Goal: Information Seeking & Learning: Check status

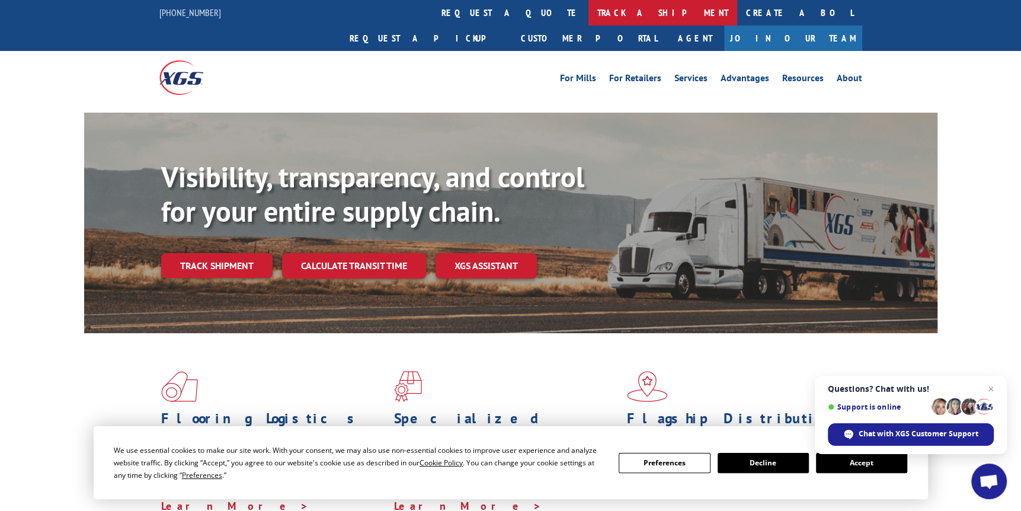
click at [589, 17] on link "track a shipment" at bounding box center [663, 12] width 149 height 25
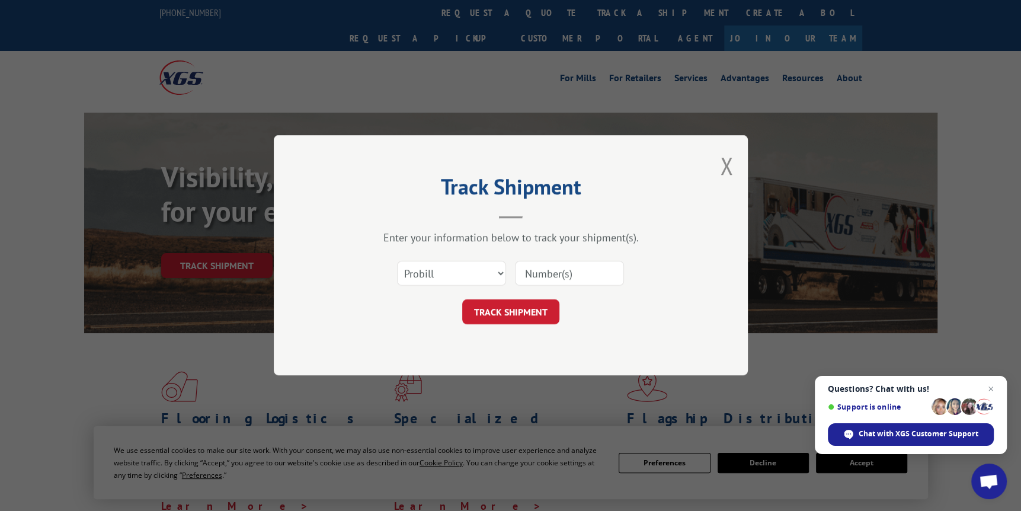
click at [552, 270] on input at bounding box center [569, 273] width 109 height 25
click at [485, 267] on select "Select category... Probill BOL PO" at bounding box center [451, 273] width 109 height 25
select select "bol"
click at [397, 261] on select "Select category... Probill BOL PO" at bounding box center [451, 273] width 109 height 25
click at [562, 276] on input at bounding box center [569, 273] width 109 height 25
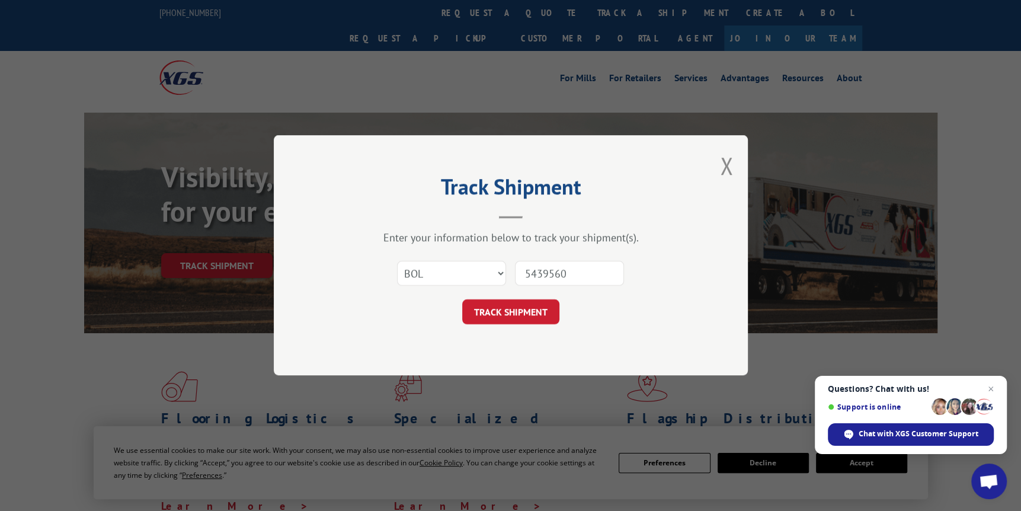
type input "54395607"
click button "TRACK SHIPMENT" at bounding box center [510, 312] width 97 height 25
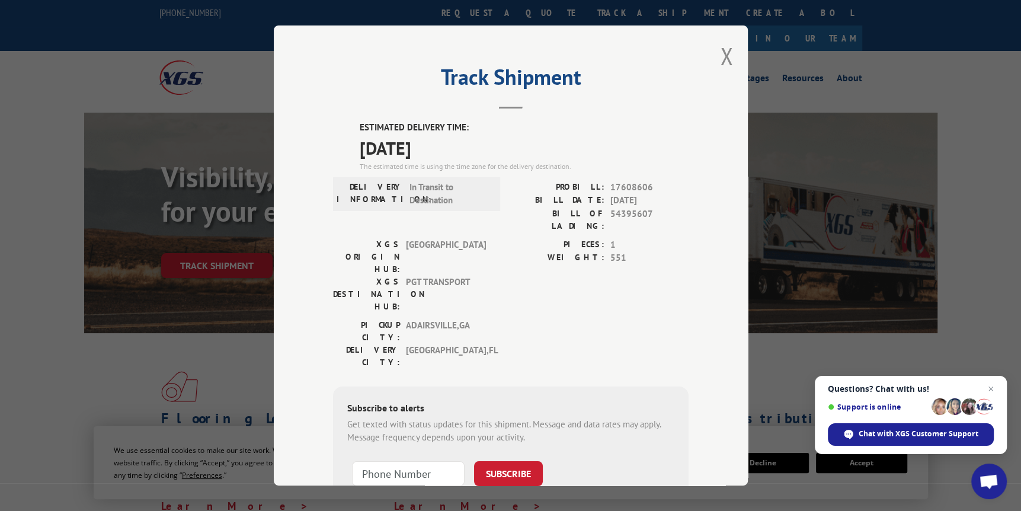
click at [955, 405] on span "Open chat" at bounding box center [955, 406] width 17 height 17
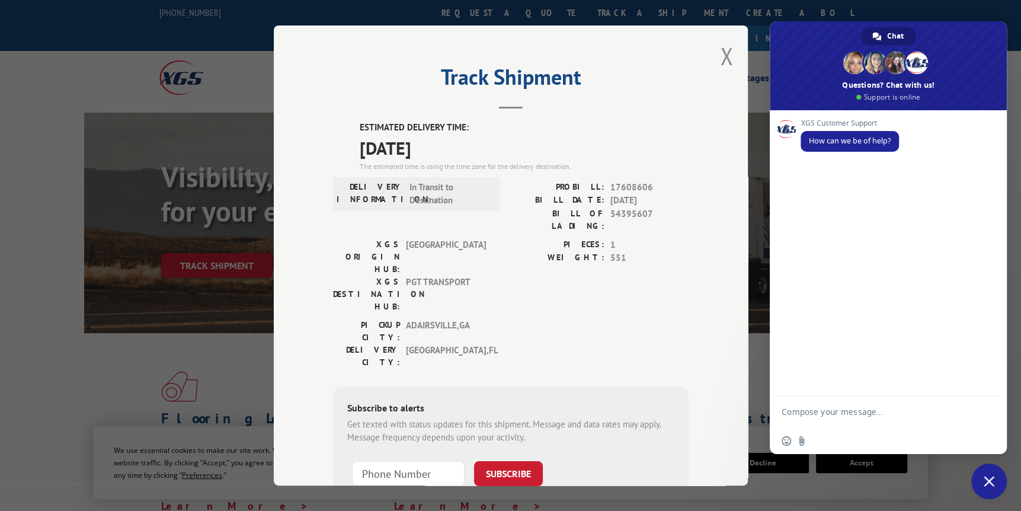
click at [164, 108] on div "Track Shipment ESTIMATED DELIVERY TIME: [DATE] The estimated time is using the …" at bounding box center [510, 255] width 1021 height 511
click at [721, 62] on button "Close modal" at bounding box center [726, 55] width 13 height 31
